Goal: Navigation & Orientation: Find specific page/section

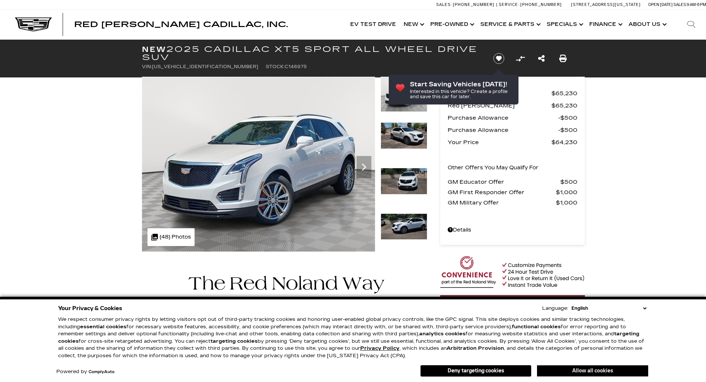
click at [582, 372] on button "Allow all cookies" at bounding box center [592, 371] width 111 height 11
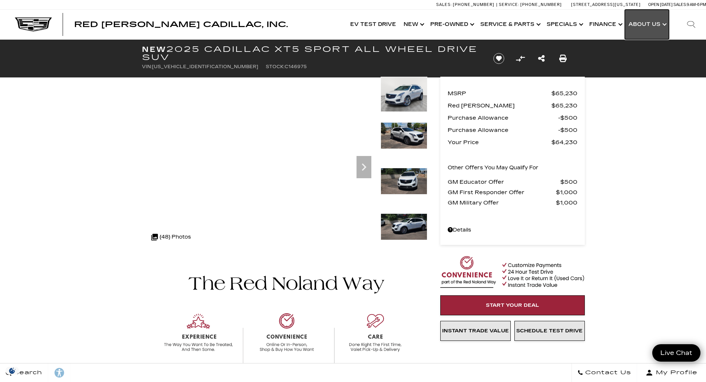
click at [648, 25] on link "Show About Us" at bounding box center [647, 25] width 44 height 30
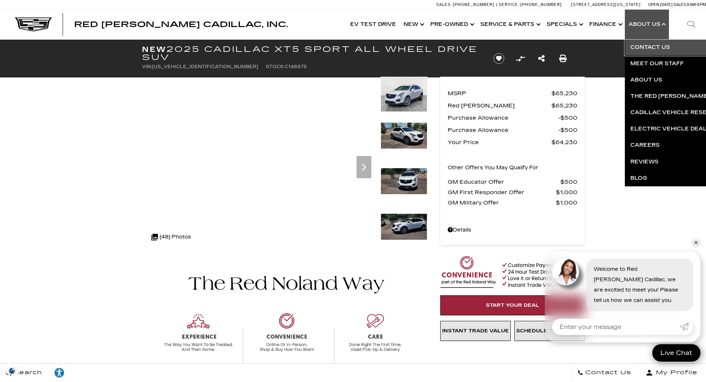
click at [654, 48] on link "Contact Us" at bounding box center [714, 47] width 179 height 16
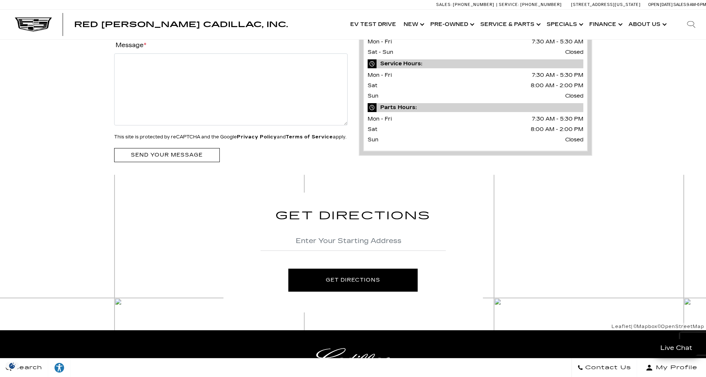
scroll to position [141, 0]
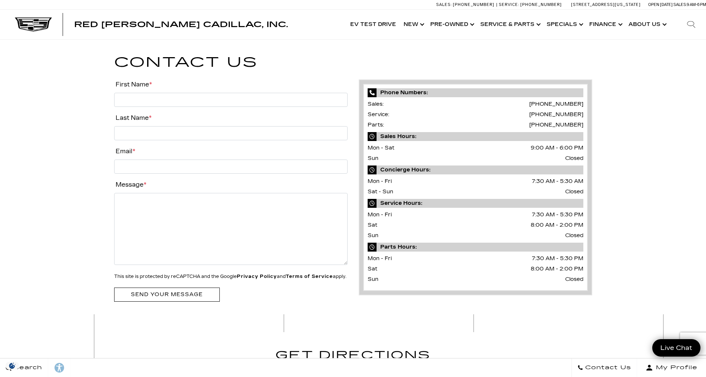
click at [112, 28] on span "Red [PERSON_NAME] Cadillac, Inc." at bounding box center [181, 24] width 214 height 9
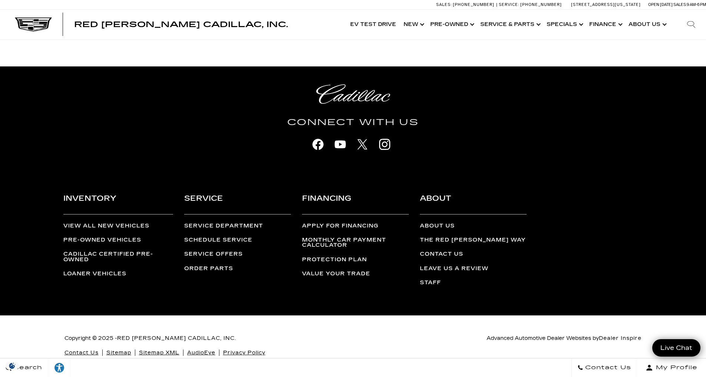
scroll to position [1868, 0]
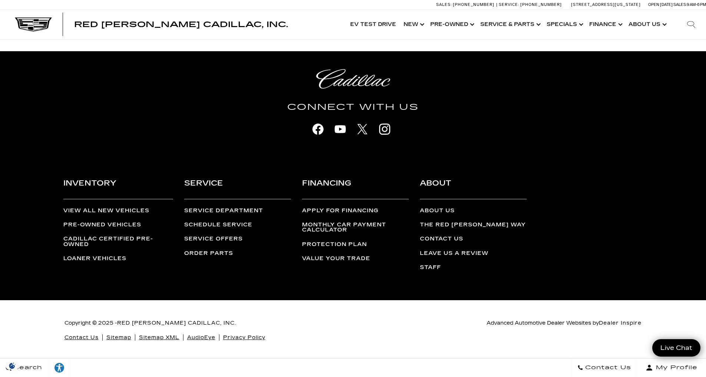
click at [439, 212] on link "About Us" at bounding box center [437, 210] width 35 height 6
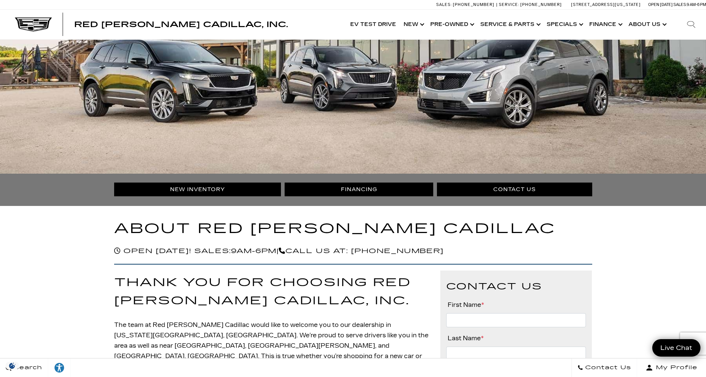
scroll to position [130, 0]
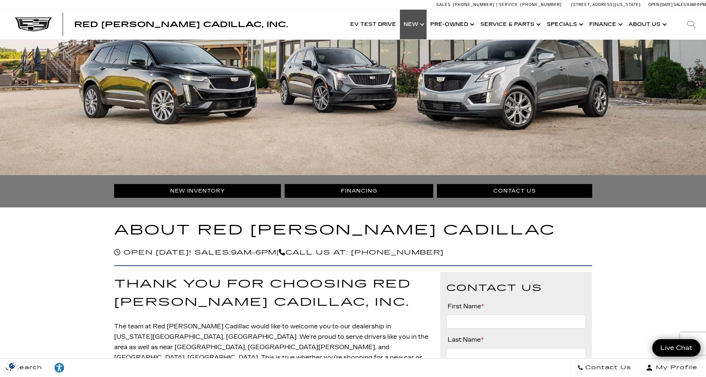
click at [420, 29] on link "Show New" at bounding box center [413, 25] width 27 height 30
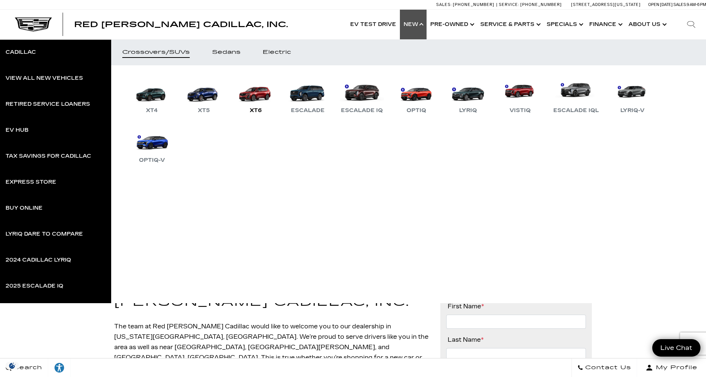
click at [262, 94] on link "XT6" at bounding box center [256, 95] width 44 height 39
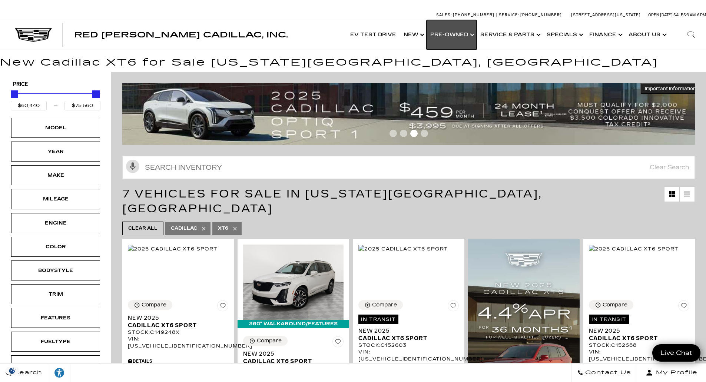
click at [457, 34] on link "Show Pre-Owned" at bounding box center [452, 35] width 50 height 30
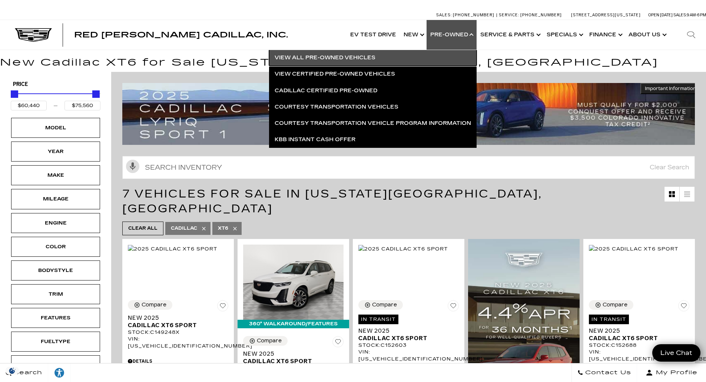
click at [313, 56] on link "View All Pre-Owned Vehicles" at bounding box center [373, 58] width 208 height 16
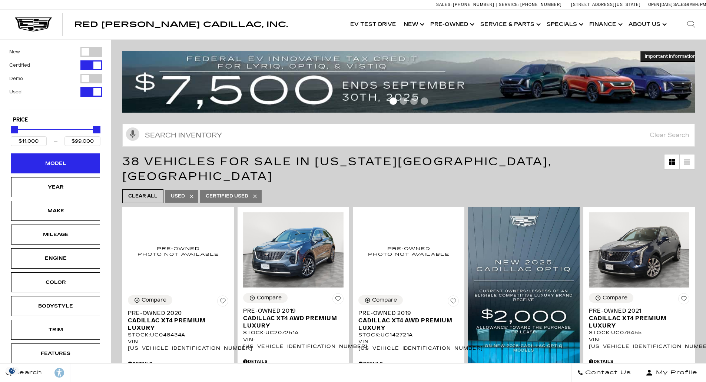
click at [57, 169] on div "Model" at bounding box center [55, 163] width 89 height 20
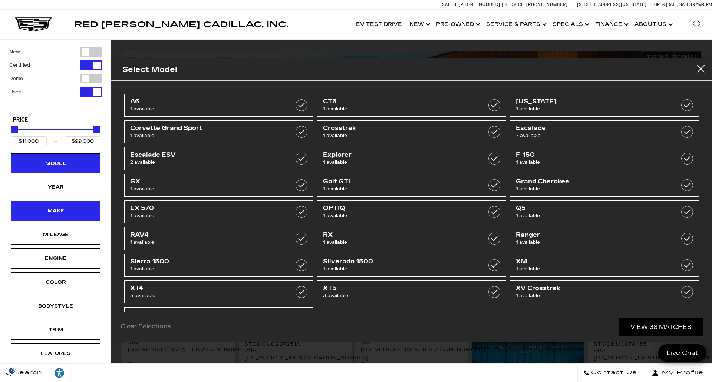
click at [72, 213] on div "Make" at bounding box center [55, 211] width 37 height 8
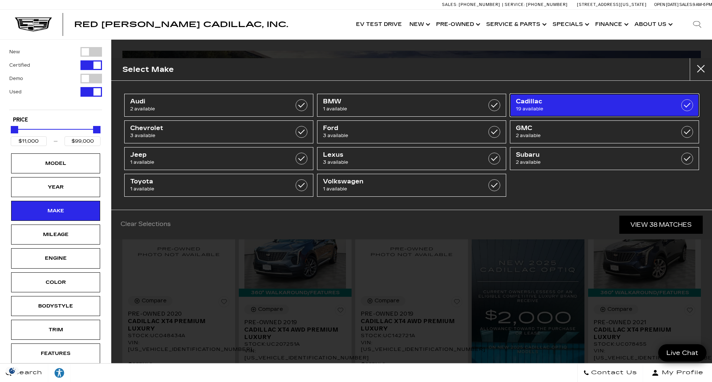
click at [620, 107] on span "19 available" at bounding box center [591, 108] width 151 height 7
type input "$18,500"
checkbox input "true"
click at [586, 106] on span "19 available" at bounding box center [591, 108] width 151 height 7
type input "$11,000"
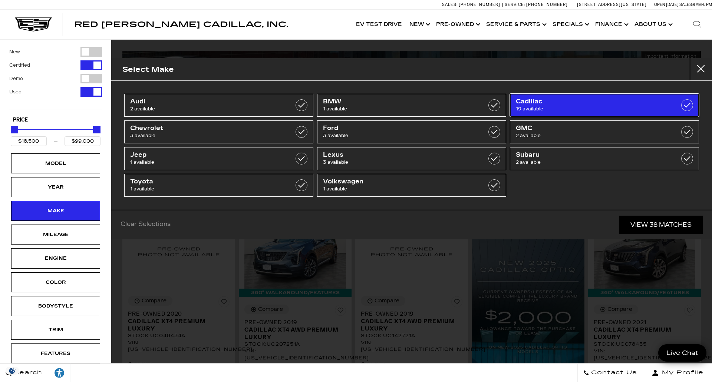
checkbox input "false"
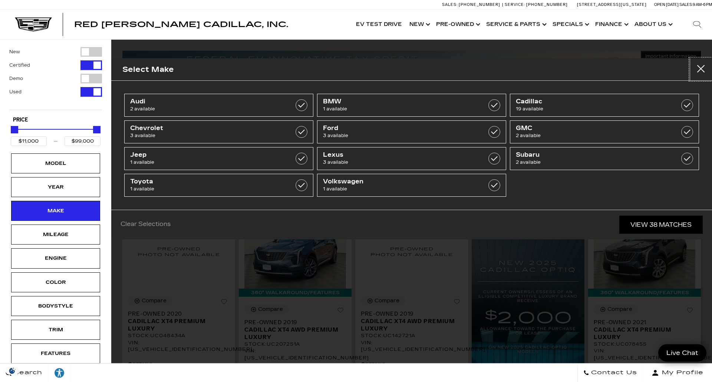
drag, startPoint x: 704, startPoint y: 64, endPoint x: 666, endPoint y: 204, distance: 145.1
click at [666, 204] on div "Select Make Audi 2 available BMW 1 available Cadillac 19 available Chevrolet 3 …" at bounding box center [411, 148] width 601 height 181
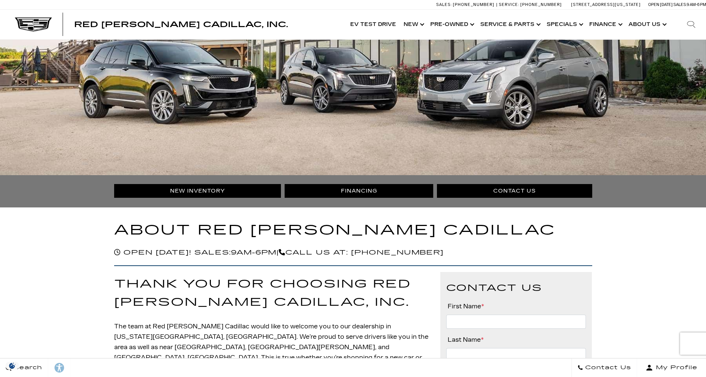
scroll to position [130, 0]
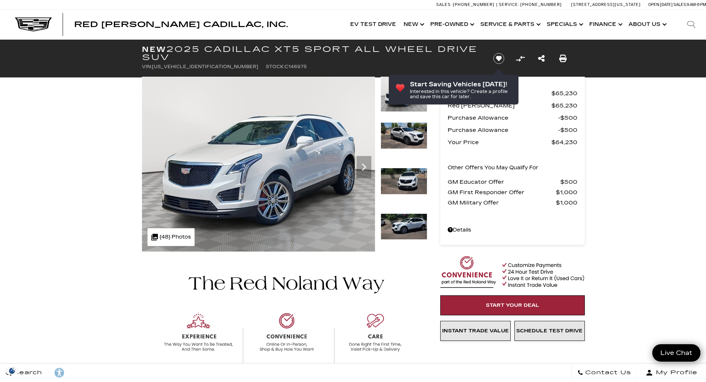
click at [170, 237] on div ".cls-1, .cls-3 { fill: #c50033; } .cls-1 { clip-rule: evenodd; } .cls-2 { clip-…" at bounding box center [171, 237] width 47 height 18
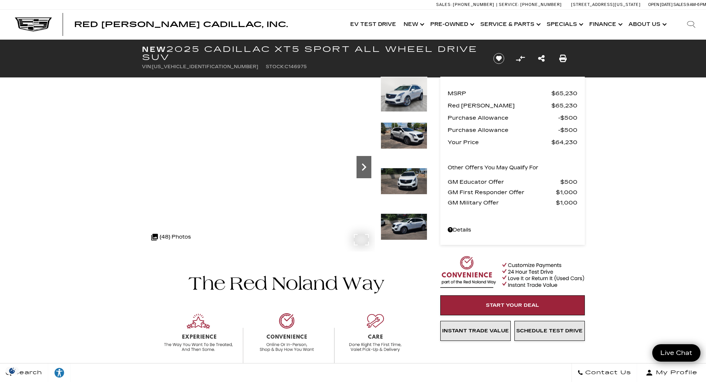
click at [367, 168] on icon "Next" at bounding box center [364, 167] width 15 height 15
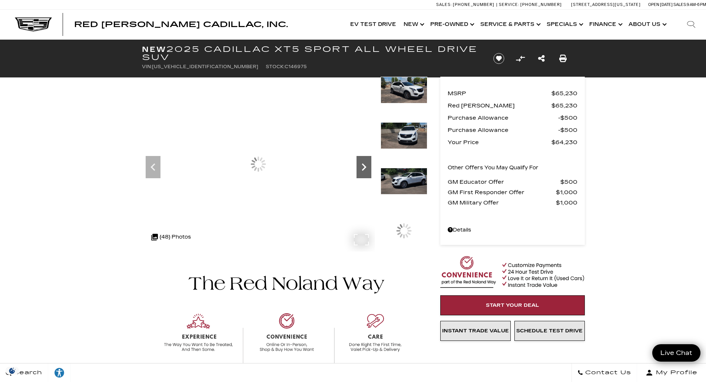
click at [367, 168] on icon "Next" at bounding box center [364, 167] width 15 height 15
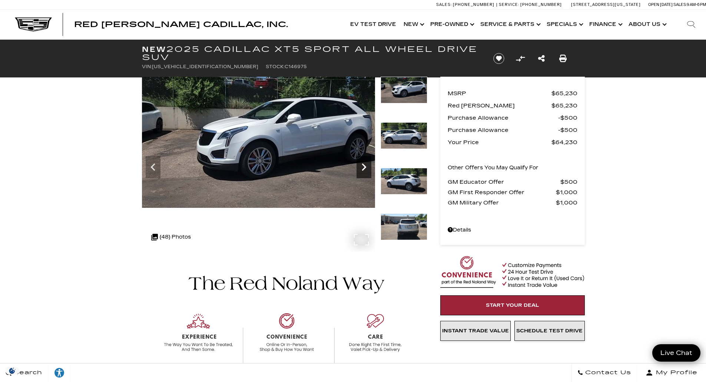
click at [367, 168] on icon "Next" at bounding box center [364, 167] width 15 height 15
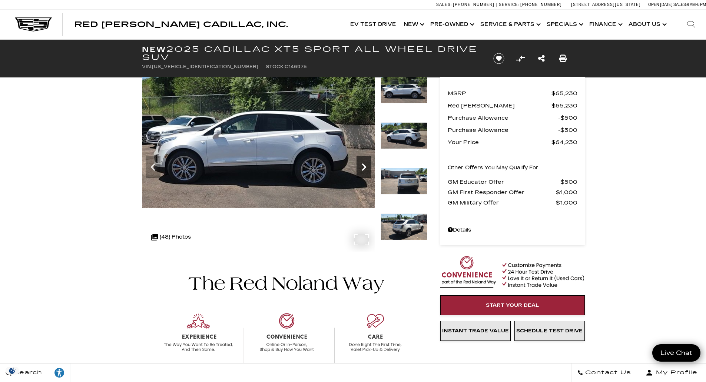
click at [367, 168] on icon "Next" at bounding box center [364, 167] width 15 height 15
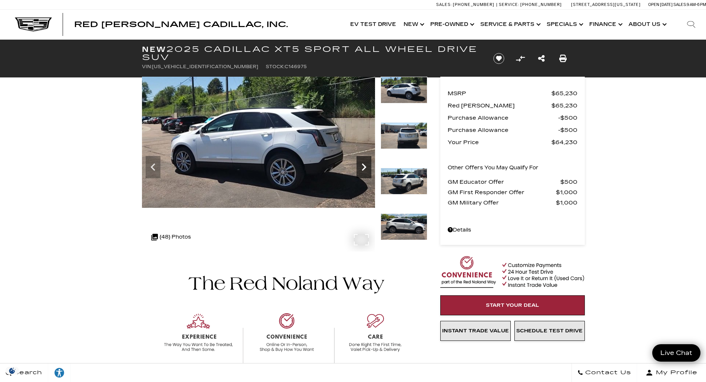
click at [367, 168] on icon "Next" at bounding box center [364, 167] width 15 height 15
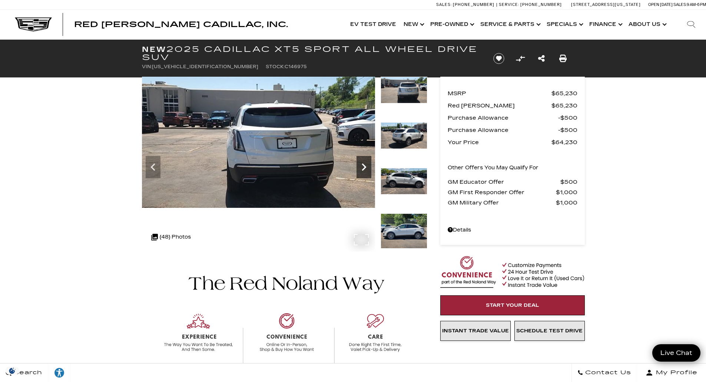
click at [367, 168] on icon "Next" at bounding box center [364, 167] width 15 height 15
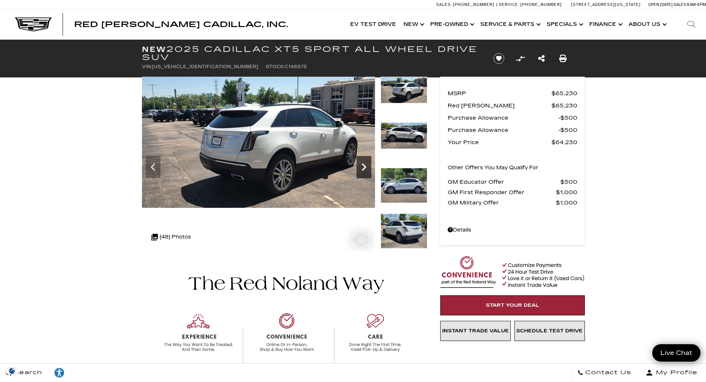
click at [367, 168] on icon "Next" at bounding box center [364, 167] width 15 height 15
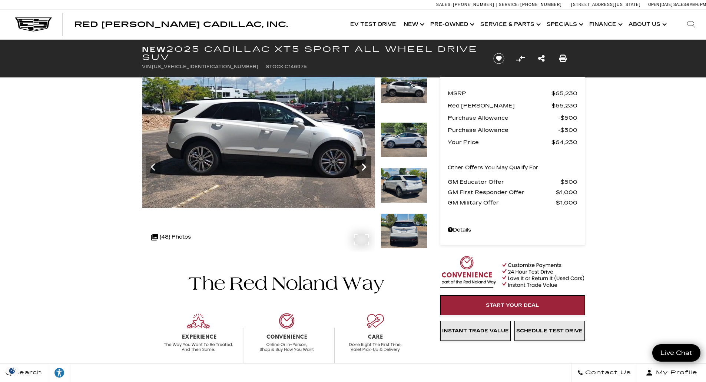
click at [367, 168] on icon "Next" at bounding box center [364, 167] width 15 height 15
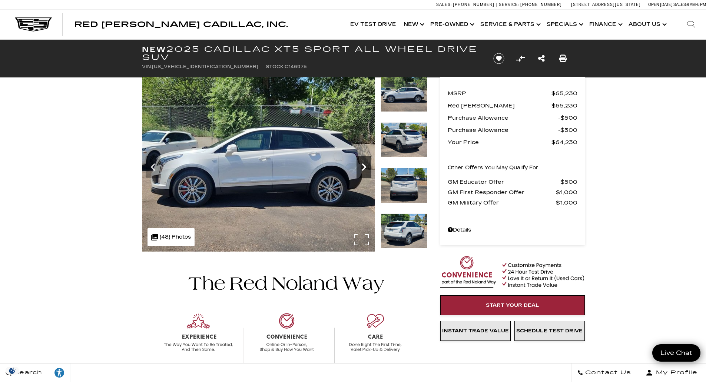
click at [367, 168] on icon "Next" at bounding box center [364, 167] width 15 height 15
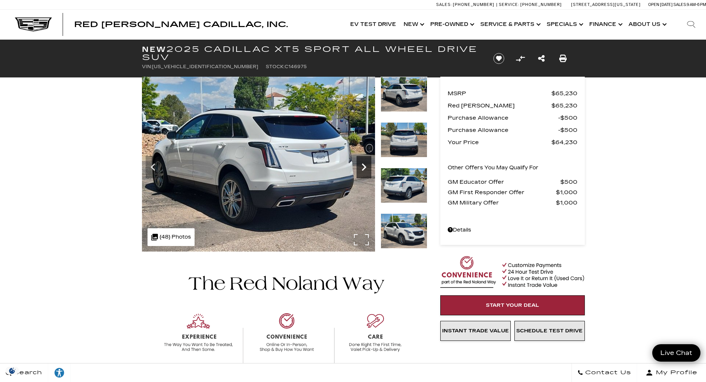
click at [367, 168] on icon "Next" at bounding box center [364, 167] width 15 height 15
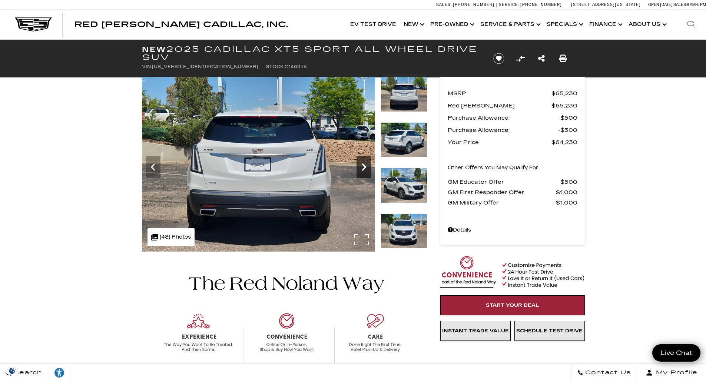
click at [367, 168] on icon "Next" at bounding box center [364, 167] width 15 height 15
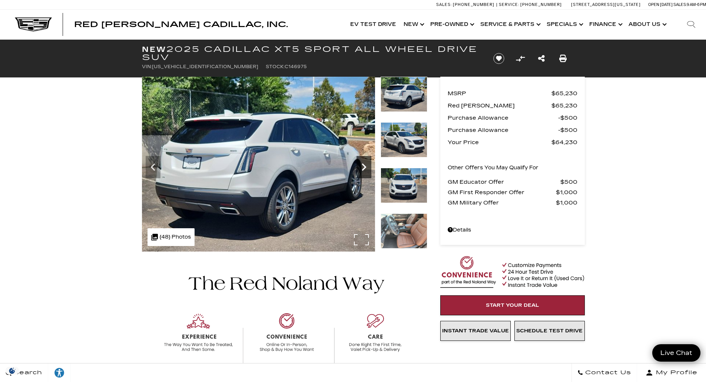
click at [367, 168] on icon "Next" at bounding box center [364, 167] width 15 height 15
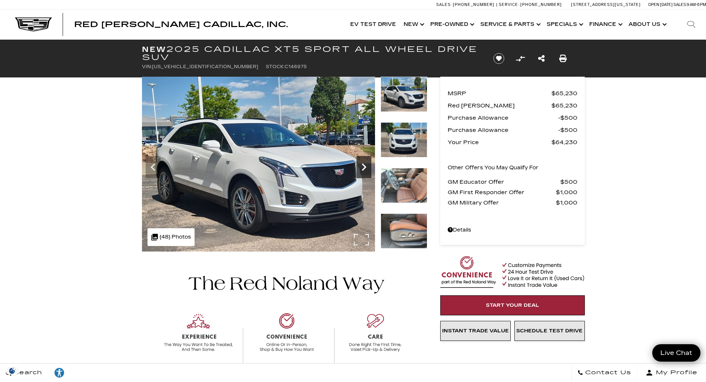
click at [367, 168] on icon "Next" at bounding box center [364, 167] width 15 height 15
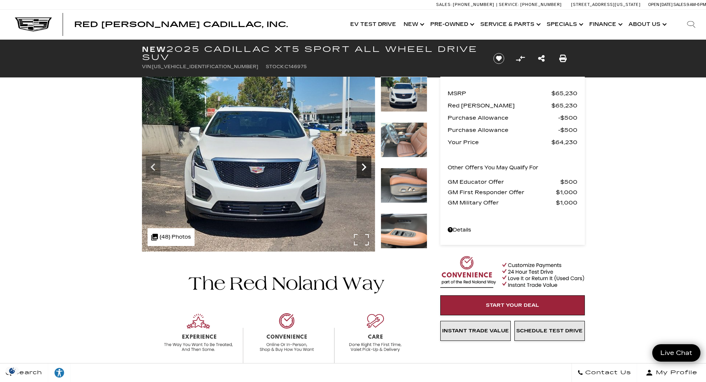
click at [367, 168] on icon "Next" at bounding box center [364, 167] width 15 height 15
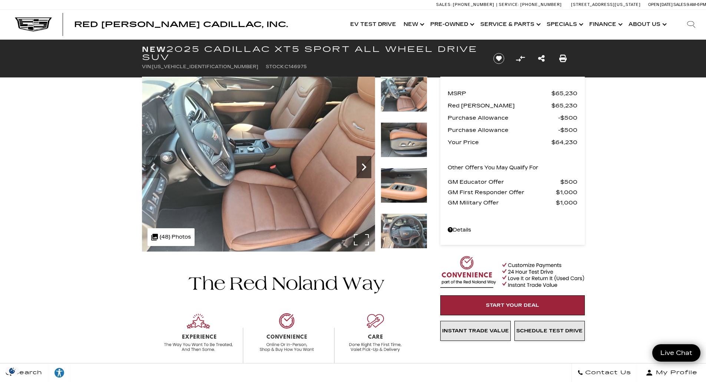
click at [367, 168] on icon "Next" at bounding box center [364, 167] width 15 height 15
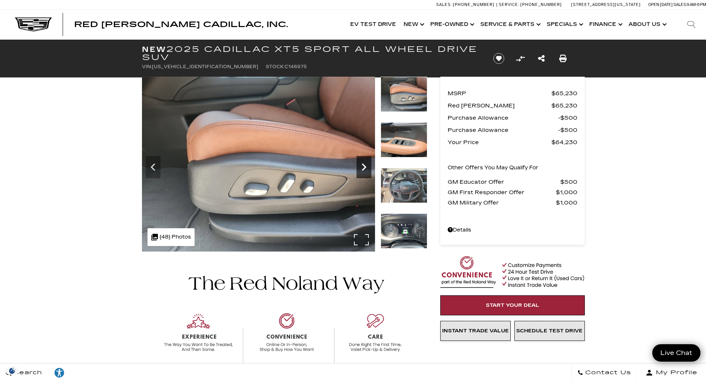
click at [365, 166] on icon "Next" at bounding box center [364, 166] width 4 height 7
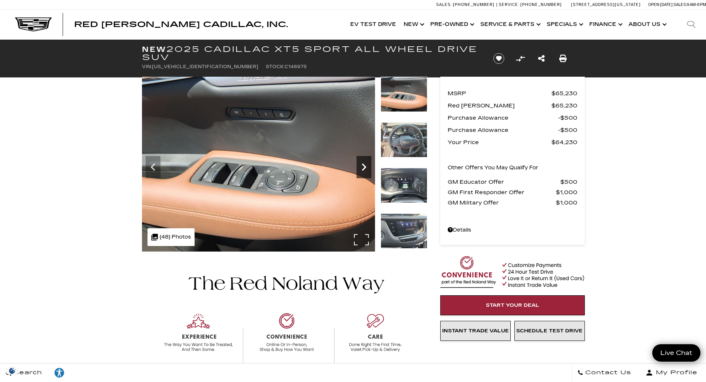
click at [365, 166] on icon "Next" at bounding box center [364, 166] width 4 height 7
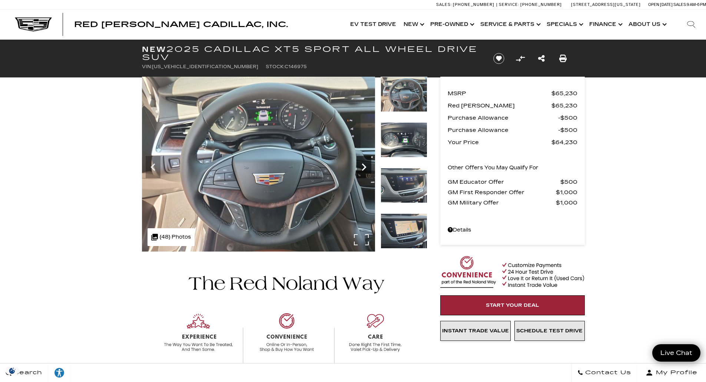
click at [365, 166] on icon "Next" at bounding box center [364, 166] width 4 height 7
